Goal: Information Seeking & Learning: Learn about a topic

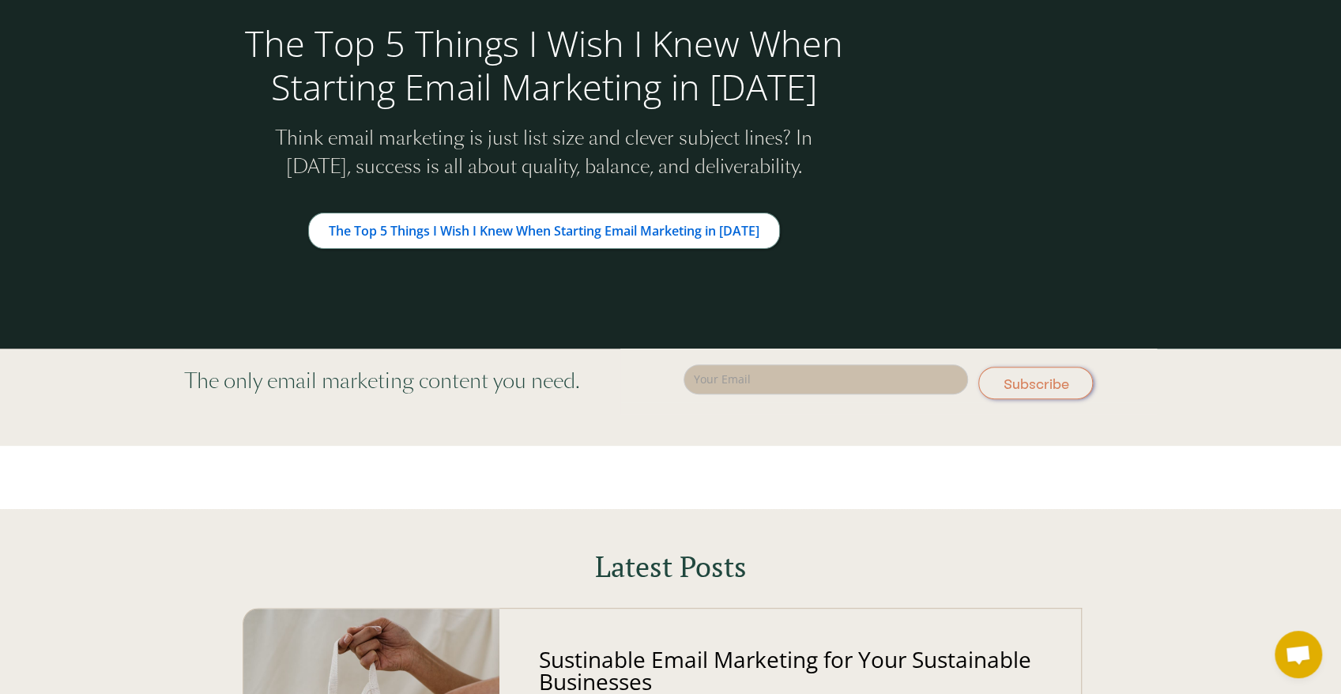
drag, startPoint x: 929, startPoint y: 209, endPoint x: 923, endPoint y: 333, distance: 123.5
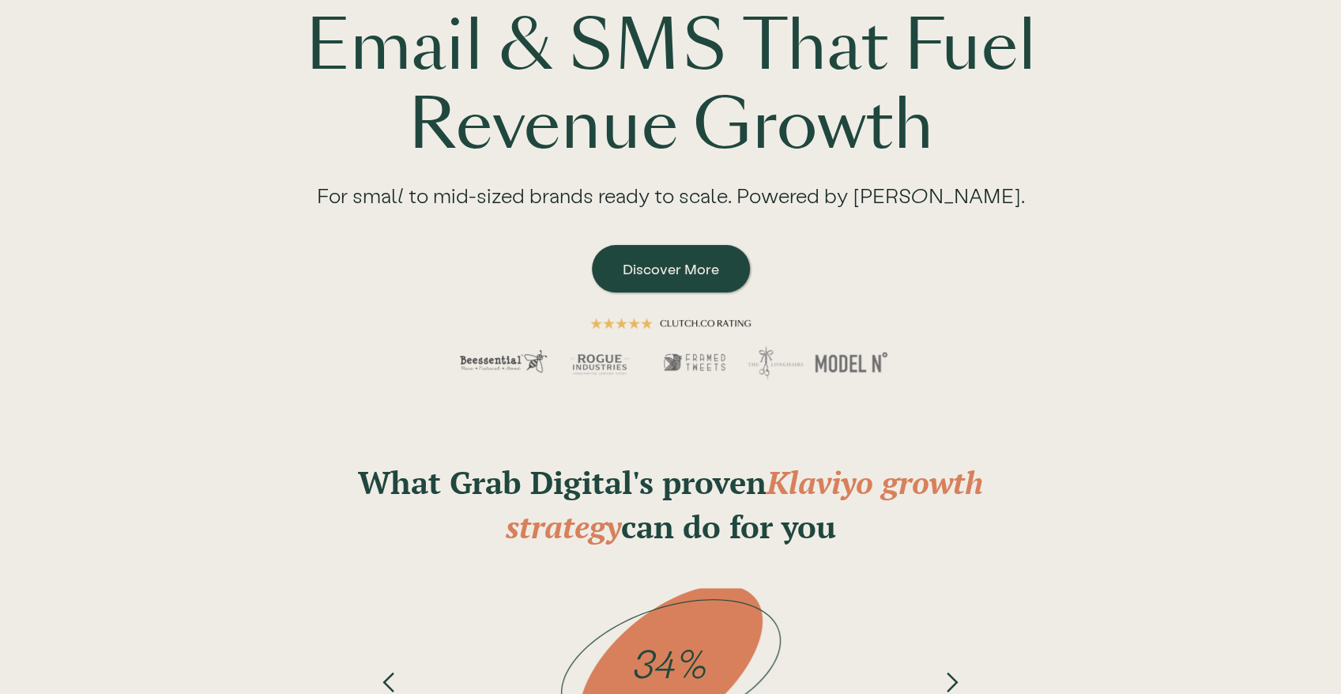
scroll to position [5124, 0]
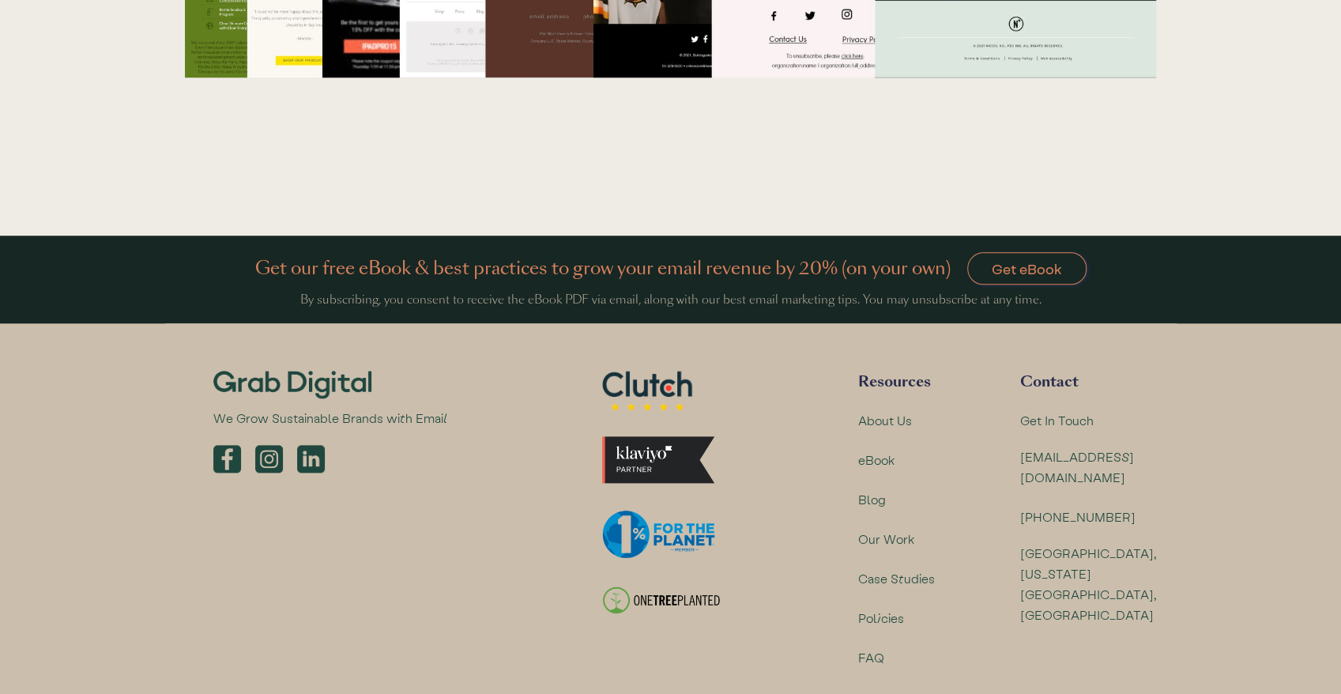
drag, startPoint x: 882, startPoint y: 345, endPoint x: 948, endPoint y: 612, distance: 275.3
click at [883, 489] on div "Blog" at bounding box center [872, 499] width 28 height 21
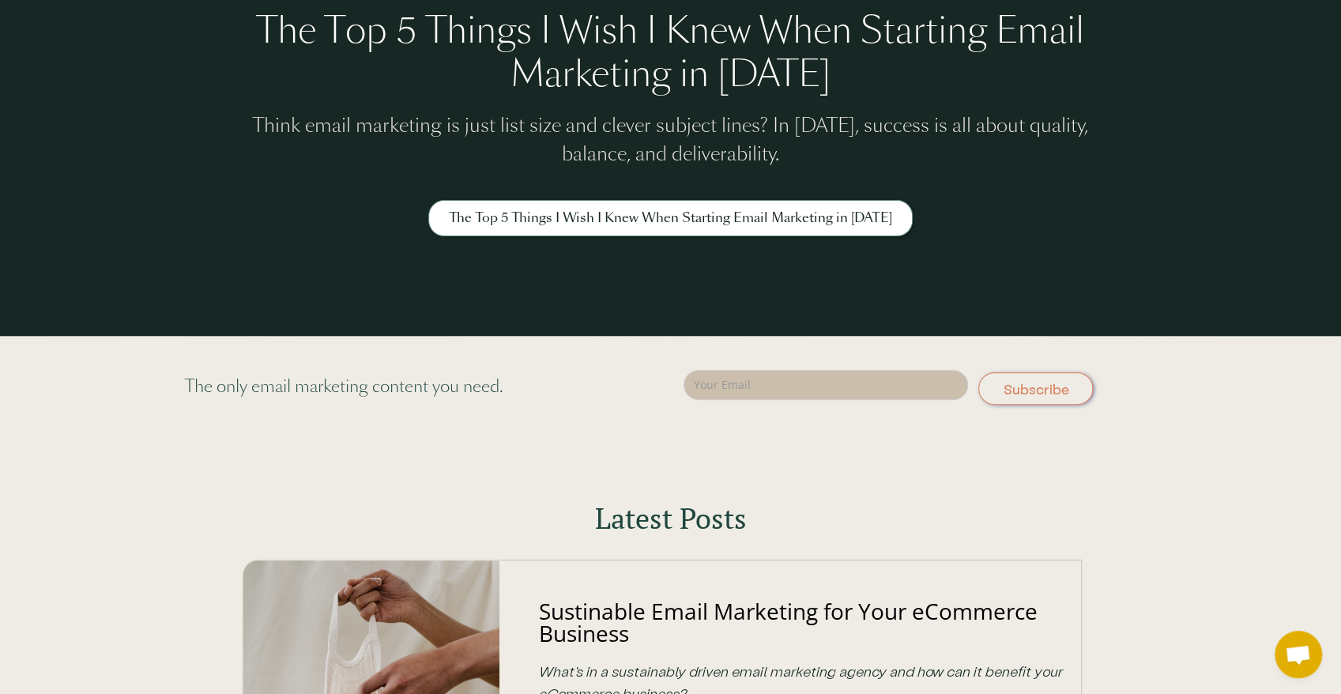
scroll to position [349, 0]
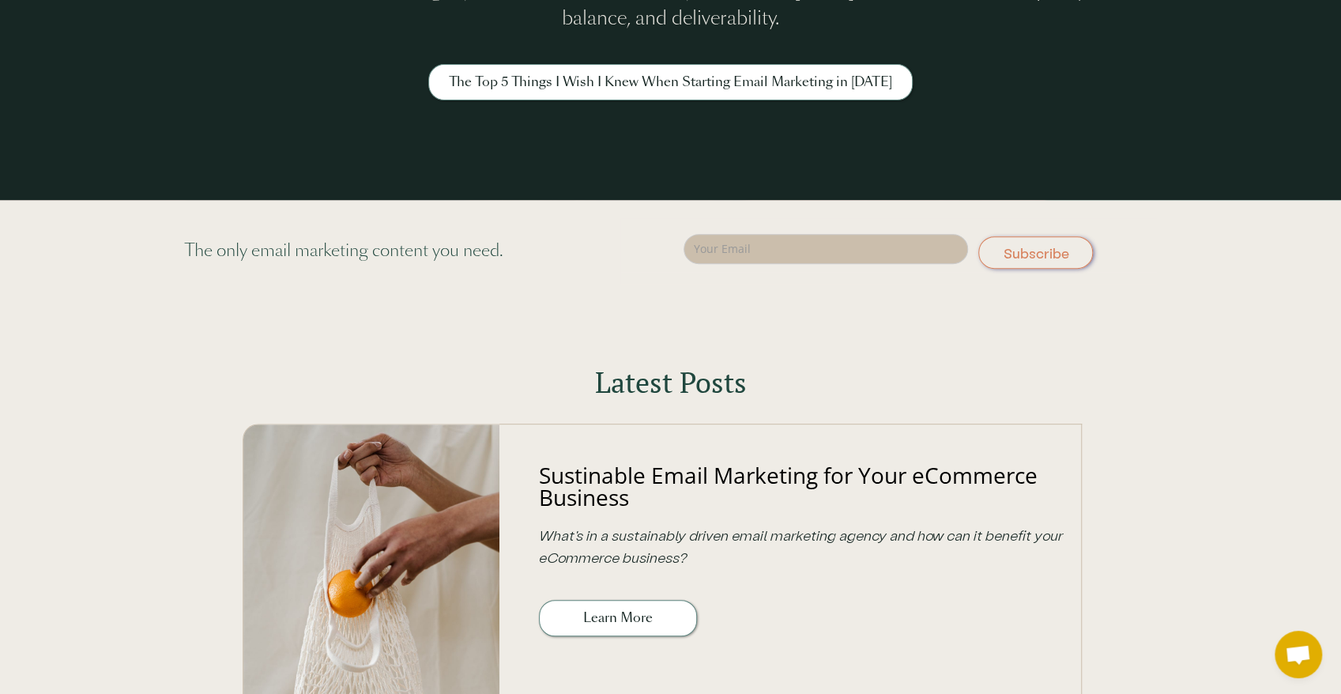
drag, startPoint x: 728, startPoint y: 187, endPoint x: 712, endPoint y: 270, distance: 85.3
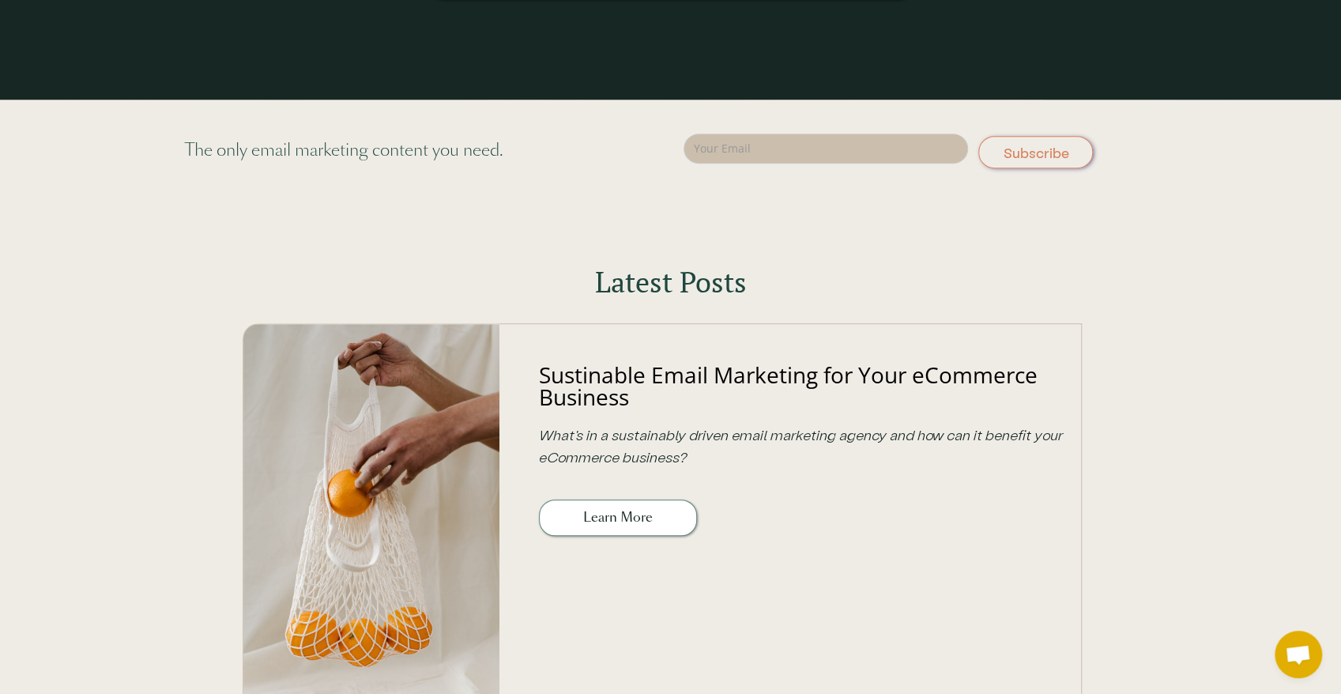
drag, startPoint x: 1037, startPoint y: 354, endPoint x: 1080, endPoint y: 421, distance: 79.6
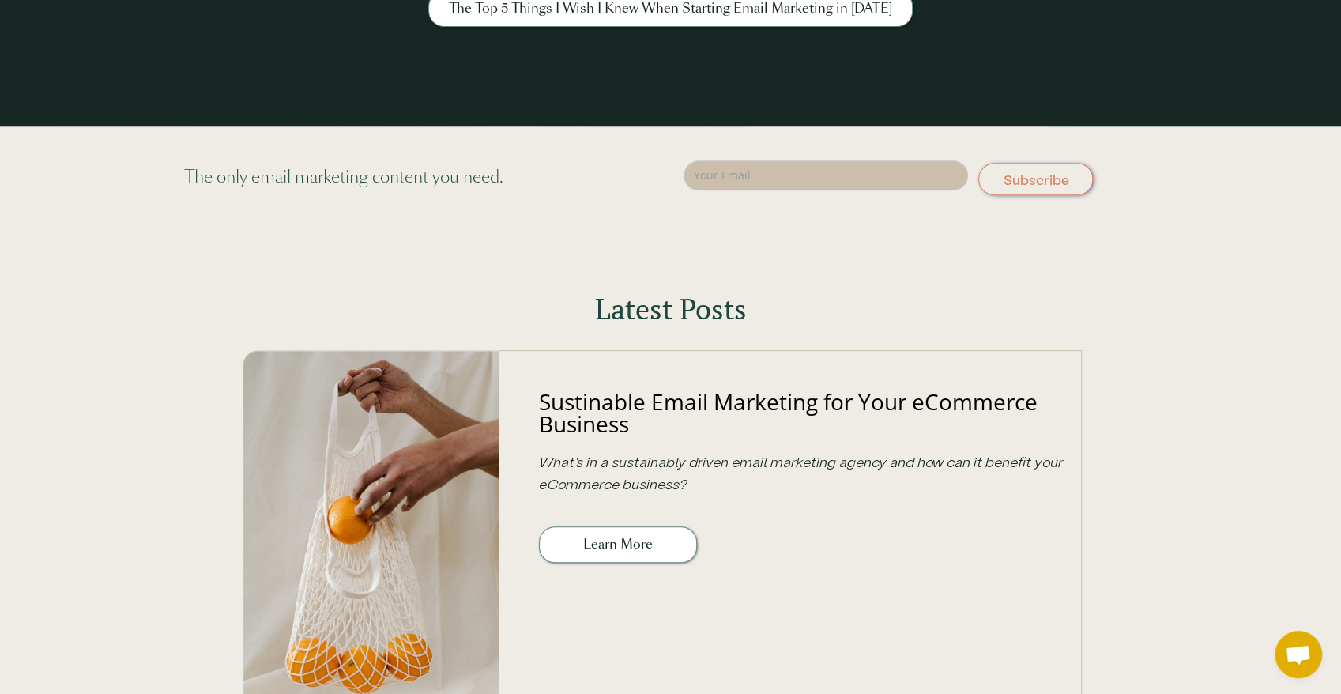
drag, startPoint x: 1111, startPoint y: 388, endPoint x: 1159, endPoint y: 242, distance: 153.7
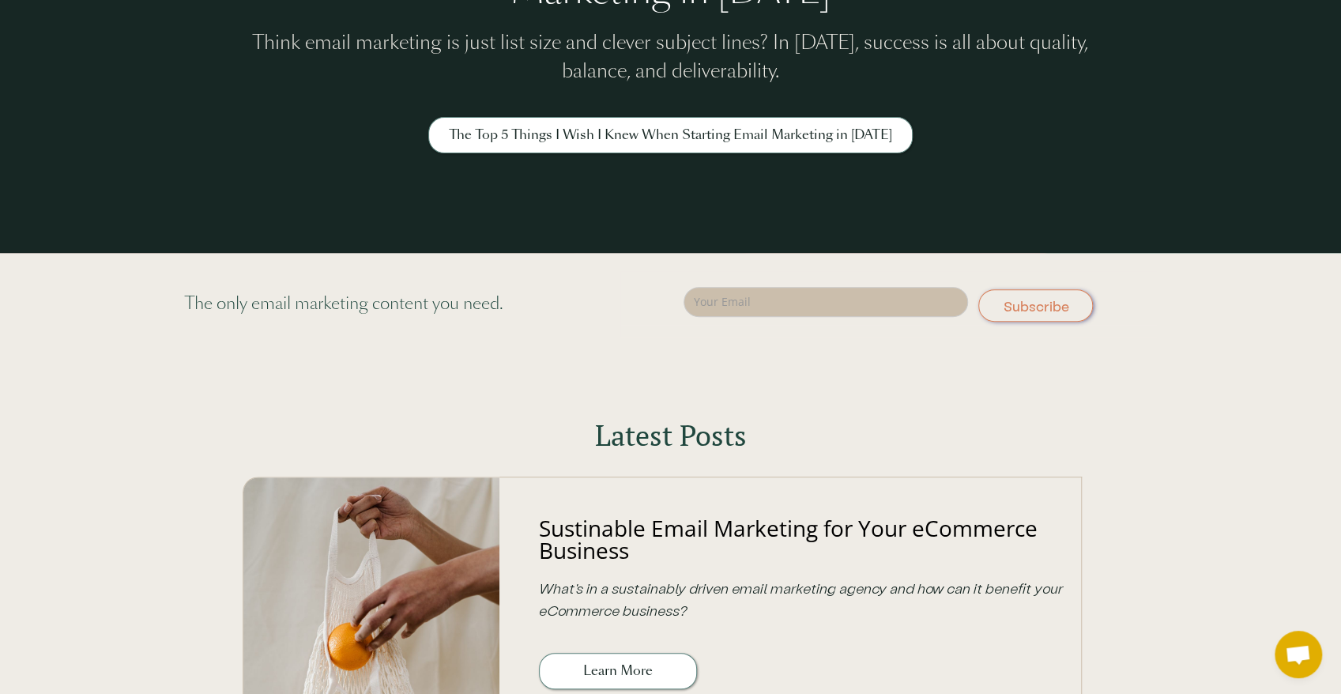
scroll to position [285, 0]
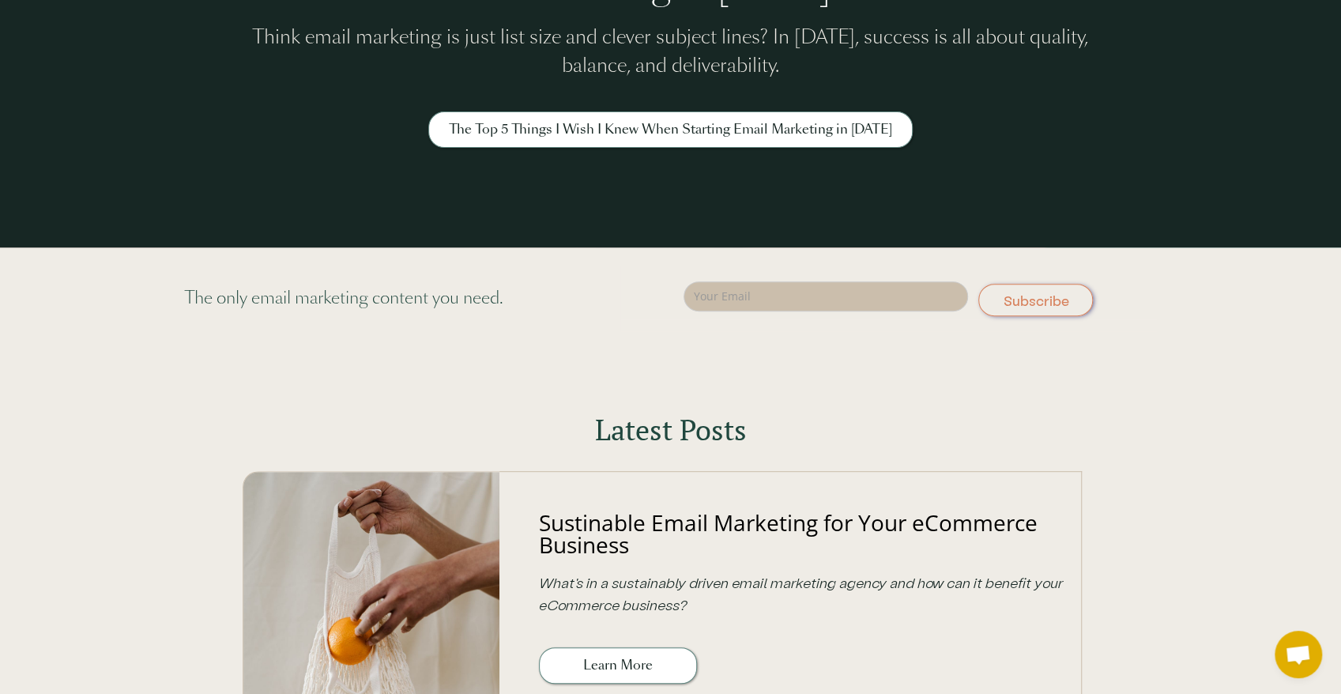
drag, startPoint x: 1009, startPoint y: 182, endPoint x: 1016, endPoint y: 209, distance: 27.6
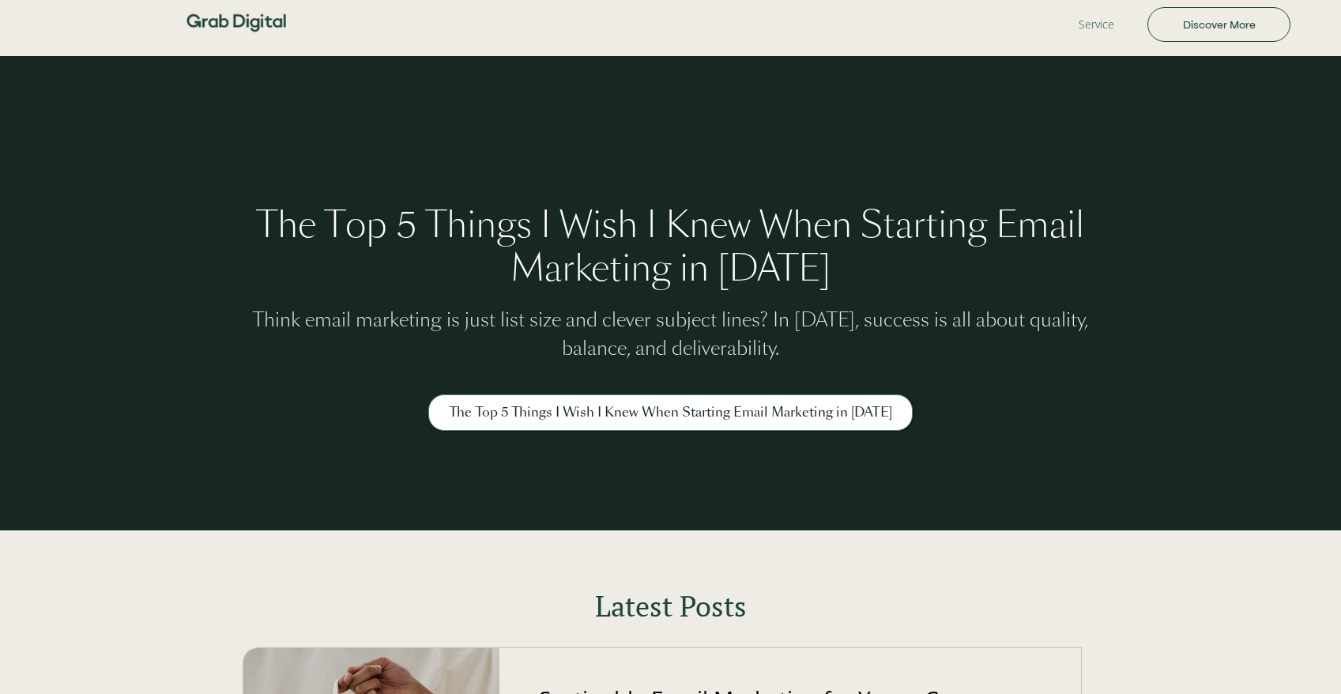
scroll to position [288, 0]
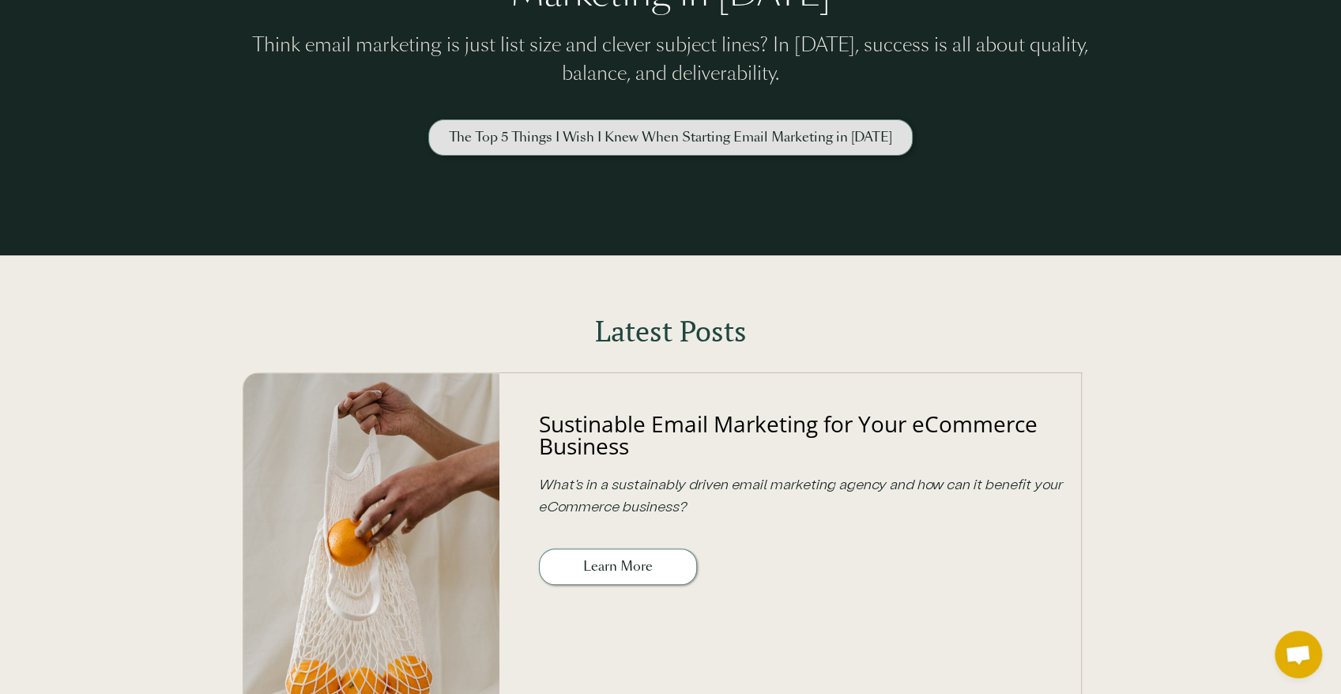
drag, startPoint x: 832, startPoint y: 190, endPoint x: 846, endPoint y: 147, distance: 44.7
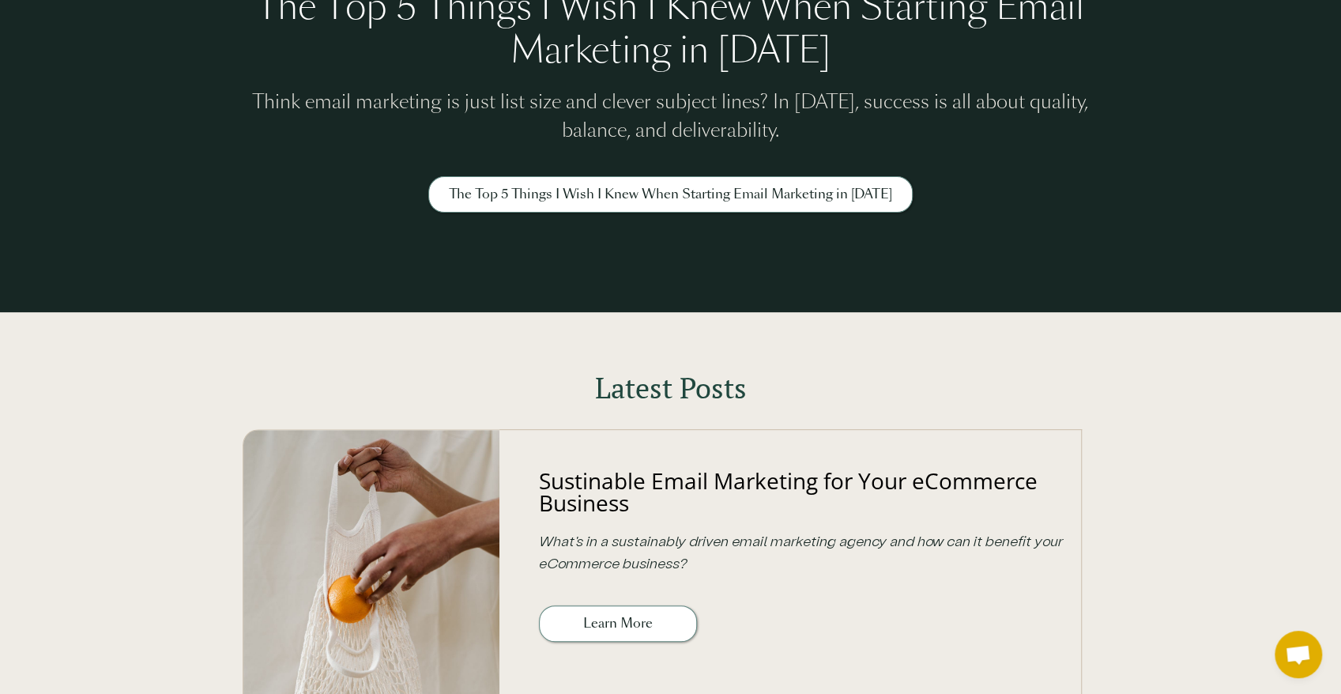
scroll to position [21, 0]
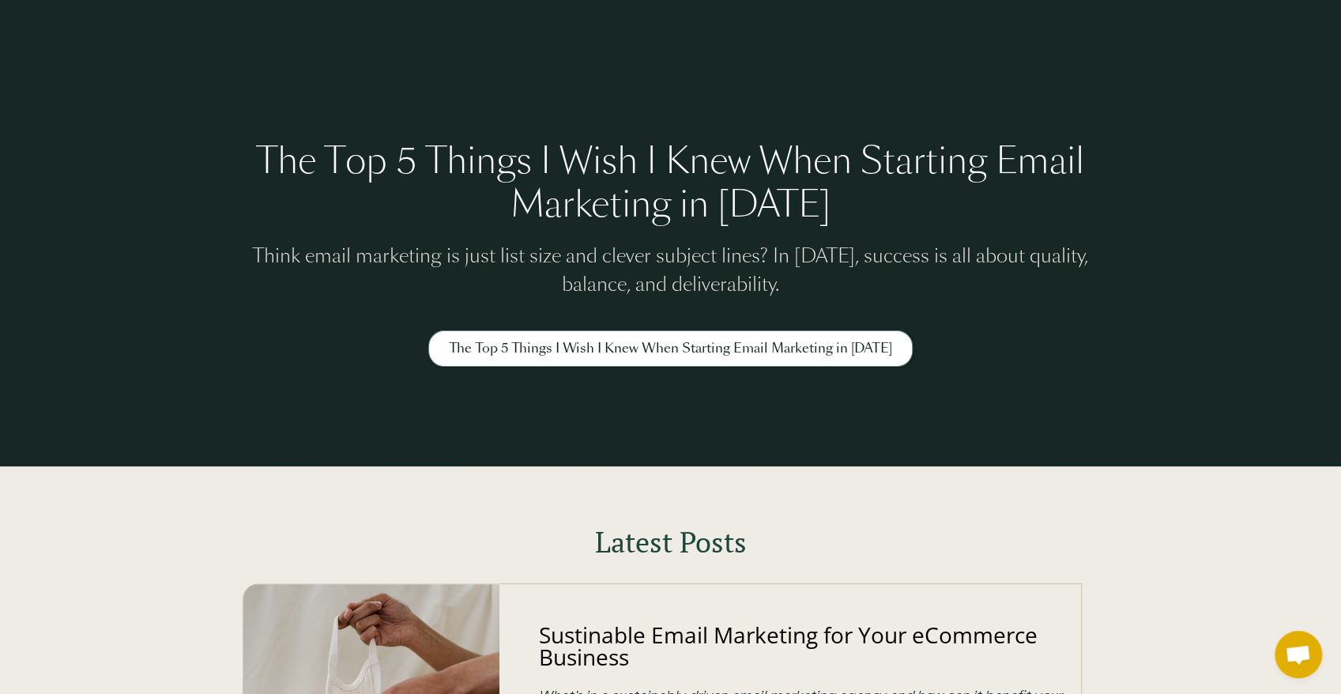
drag, startPoint x: 827, startPoint y: 285, endPoint x: 848, endPoint y: 135, distance: 150.9
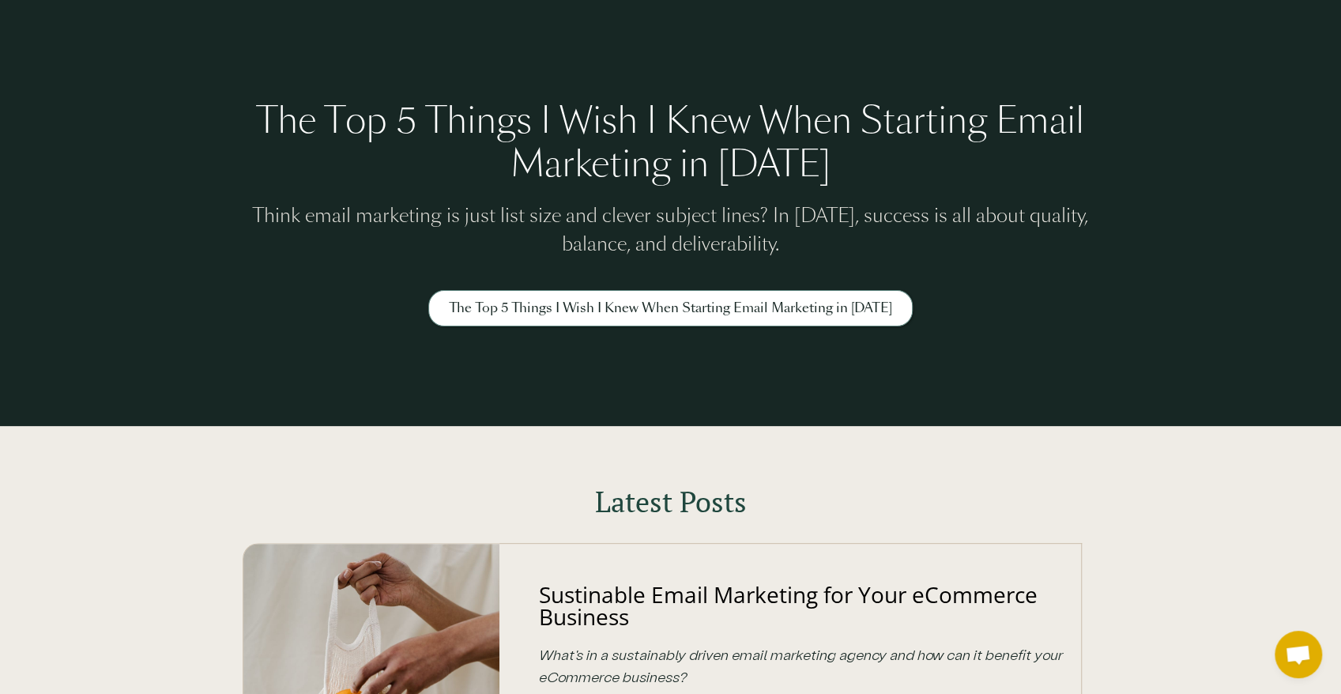
drag, startPoint x: 863, startPoint y: 141, endPoint x: 852, endPoint y: 215, distance: 75.1
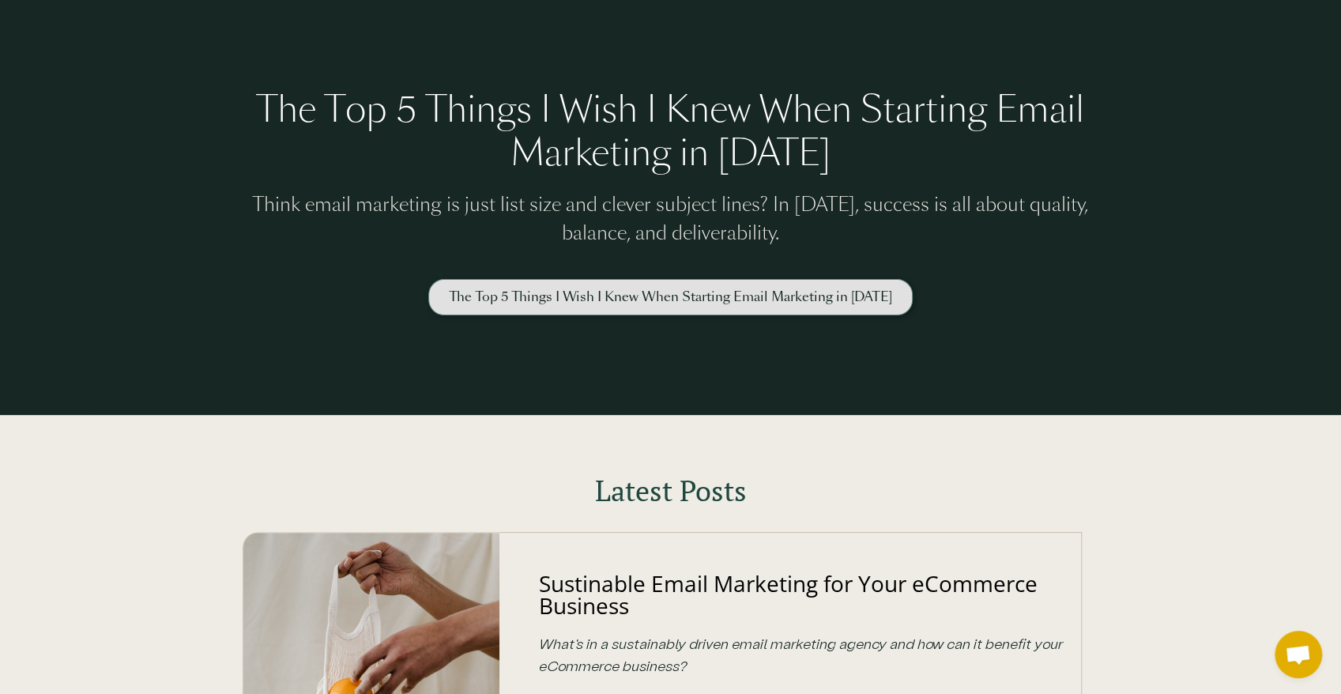
drag, startPoint x: 850, startPoint y: 130, endPoint x: 891, endPoint y: 283, distance: 157.8
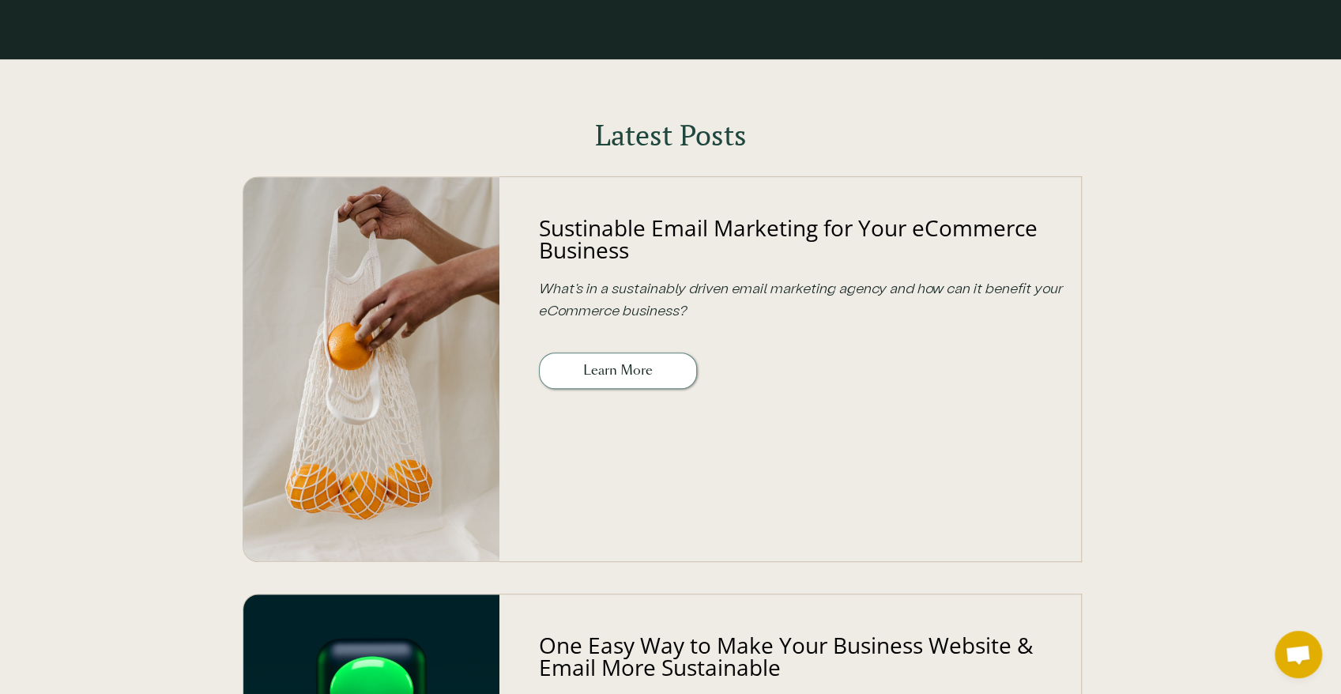
drag, startPoint x: 1124, startPoint y: 370, endPoint x: 1122, endPoint y: 429, distance: 59.3
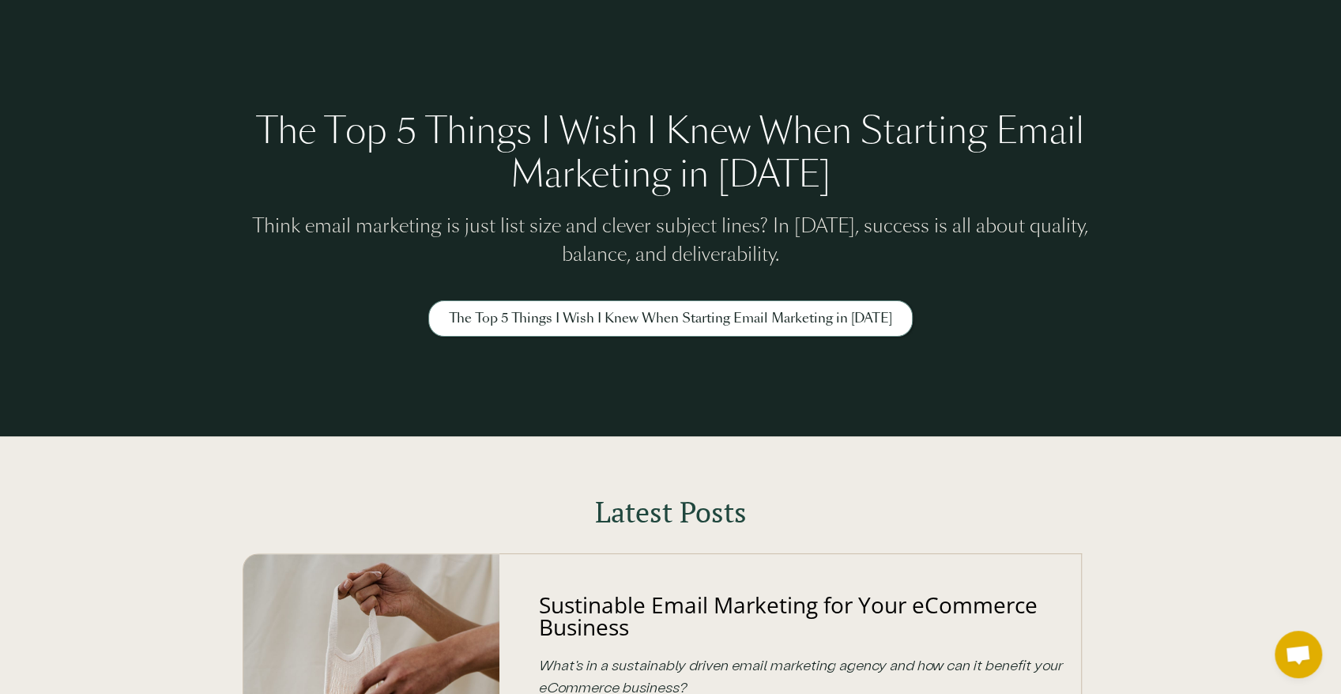
scroll to position [0, 0]
